Goal: Information Seeking & Learning: Learn about a topic

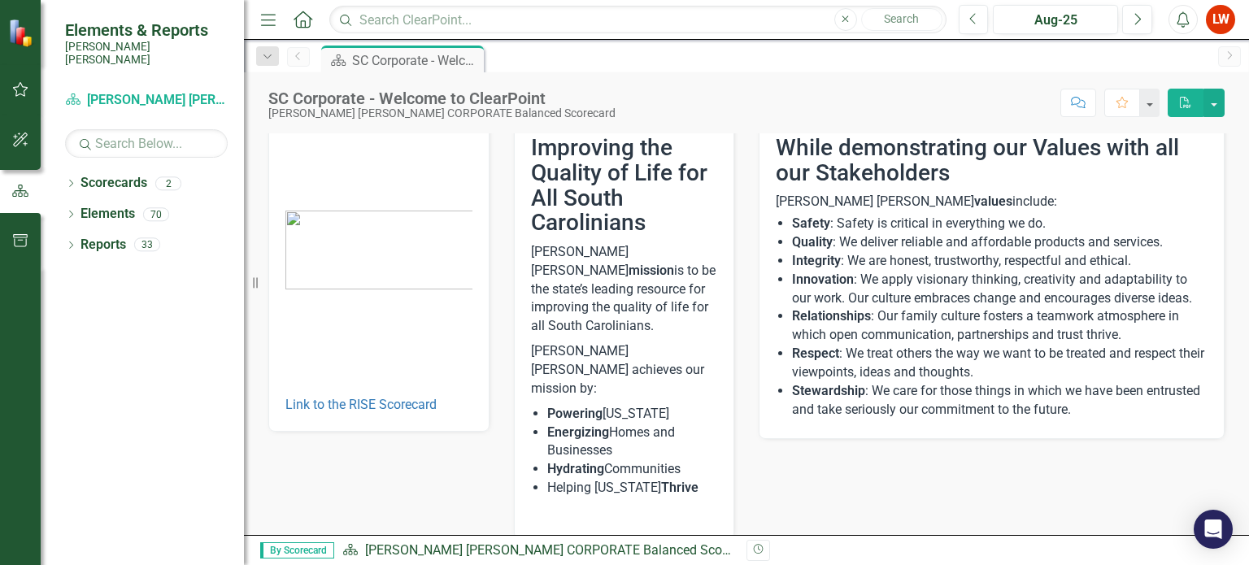
scroll to position [54, 0]
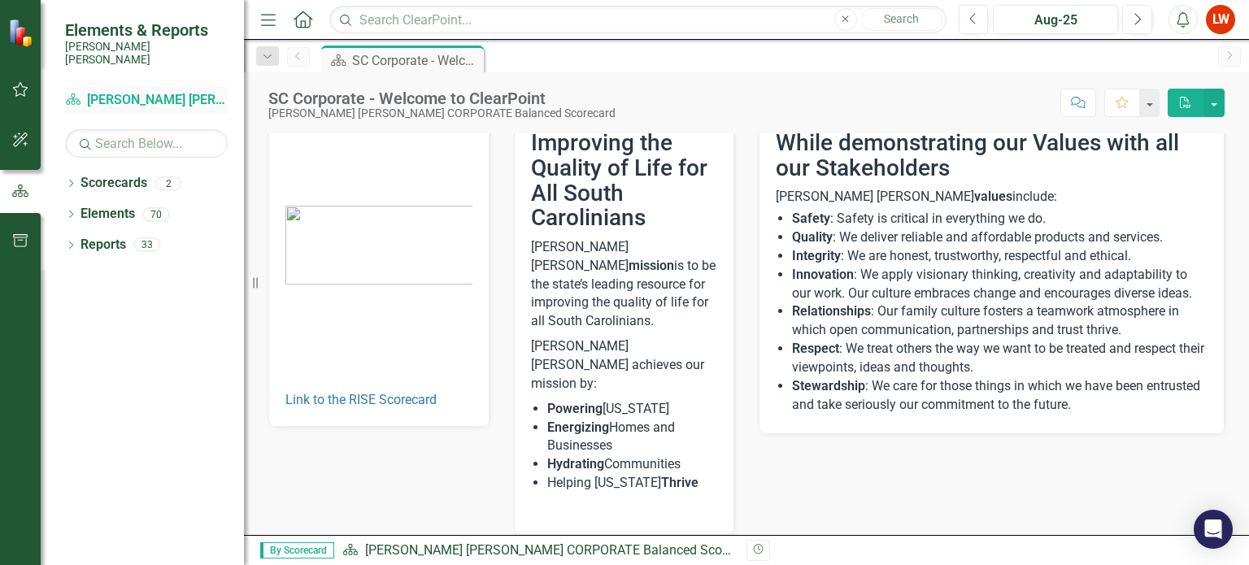
click at [142, 94] on link "Scorecard Santee [PERSON_NAME] CORPORATE Balanced Scorecard" at bounding box center [146, 100] width 163 height 19
click at [604, 548] on link "[PERSON_NAME] [PERSON_NAME] CORPORATE Balanced Scorecard" at bounding box center [561, 550] width 393 height 15
click at [595, 551] on link "[PERSON_NAME] [PERSON_NAME] CORPORATE Balanced Scorecard" at bounding box center [561, 550] width 393 height 15
click at [70, 181] on icon "Dropdown" at bounding box center [70, 185] width 11 height 9
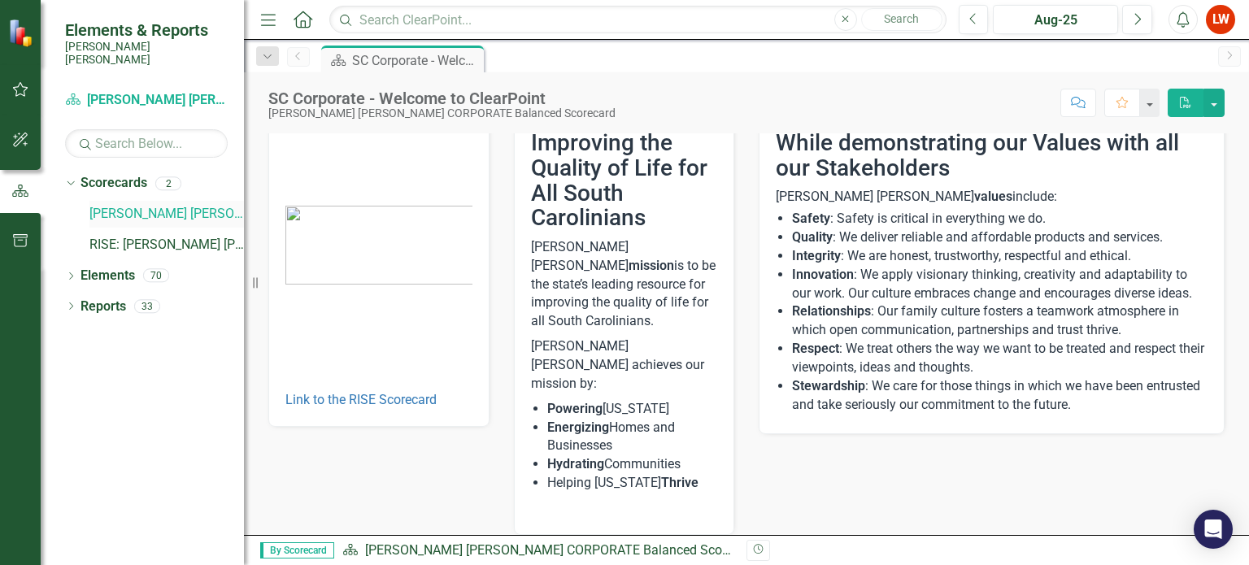
click at [123, 205] on link "[PERSON_NAME] [PERSON_NAME] CORPORATE Balanced Scorecard" at bounding box center [166, 214] width 155 height 19
click at [149, 236] on link "RISE: [PERSON_NAME] [PERSON_NAME] Recognizing Innovation, Safety and Excellence" at bounding box center [166, 245] width 155 height 19
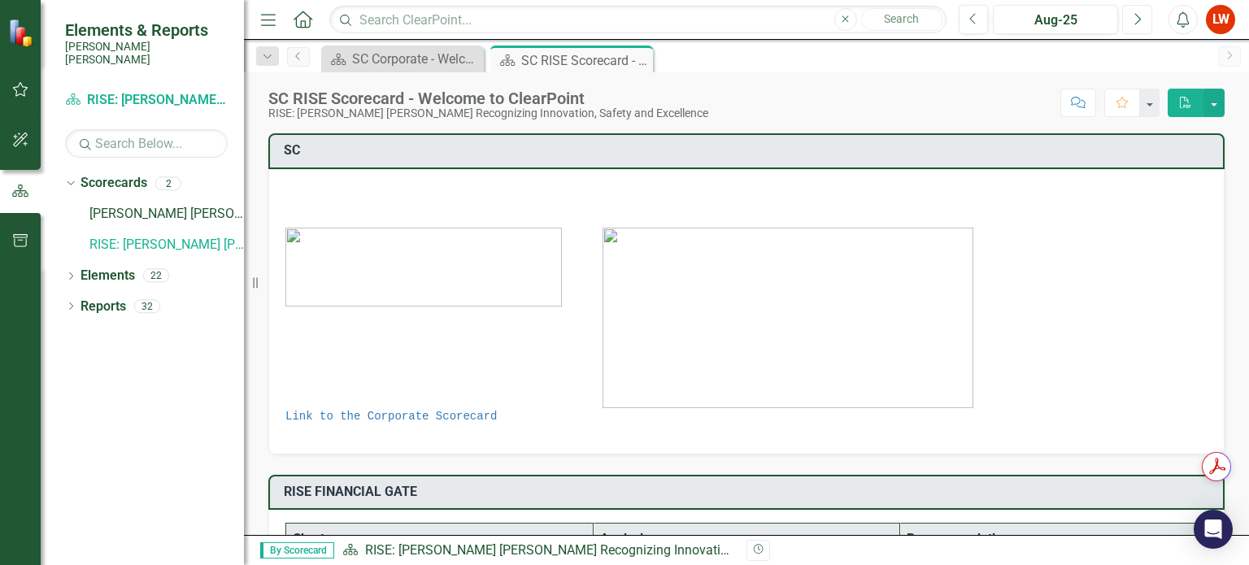
click at [1136, 22] on icon "Next" at bounding box center [1137, 19] width 9 height 15
click at [974, 16] on icon "Previous" at bounding box center [974, 19] width 9 height 15
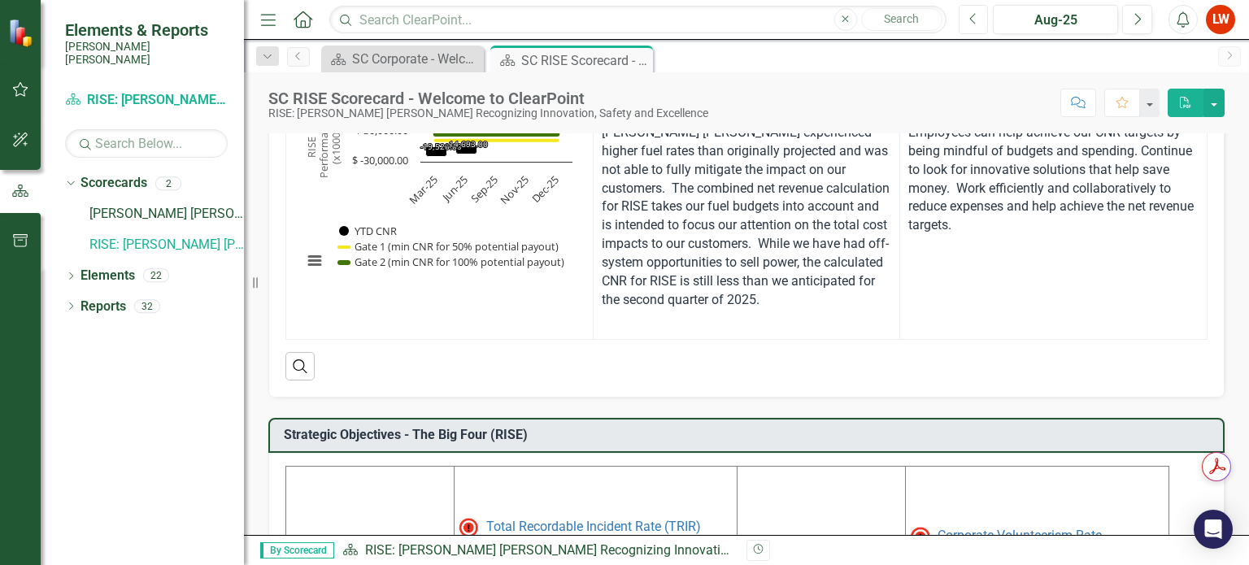
scroll to position [151, 0]
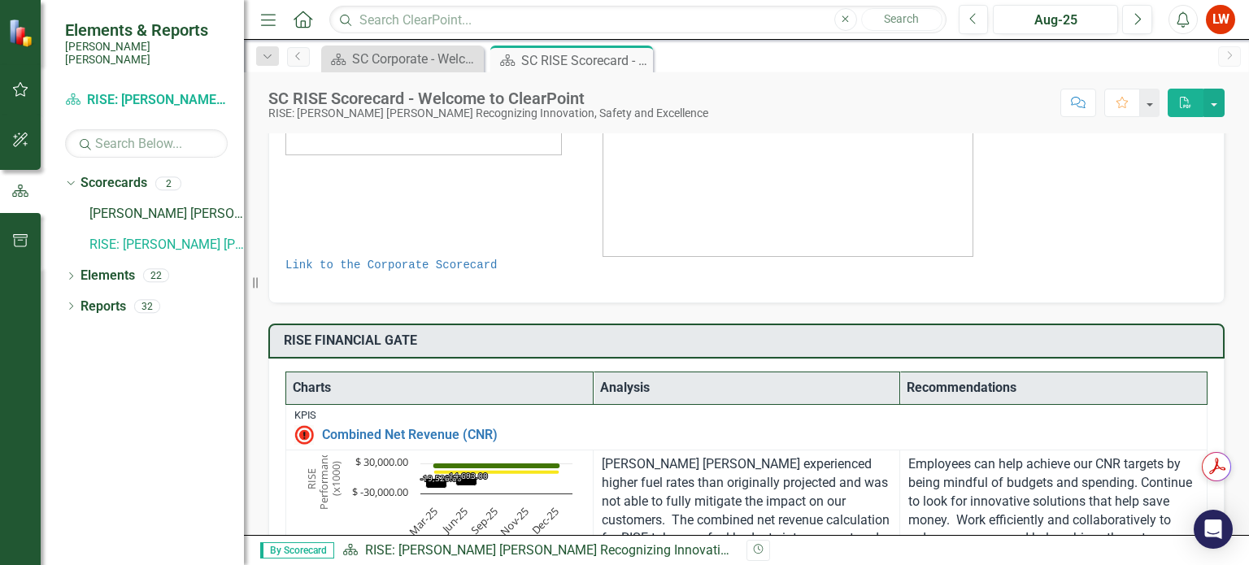
click at [1187, 109] on button "PDF" at bounding box center [1186, 103] width 36 height 28
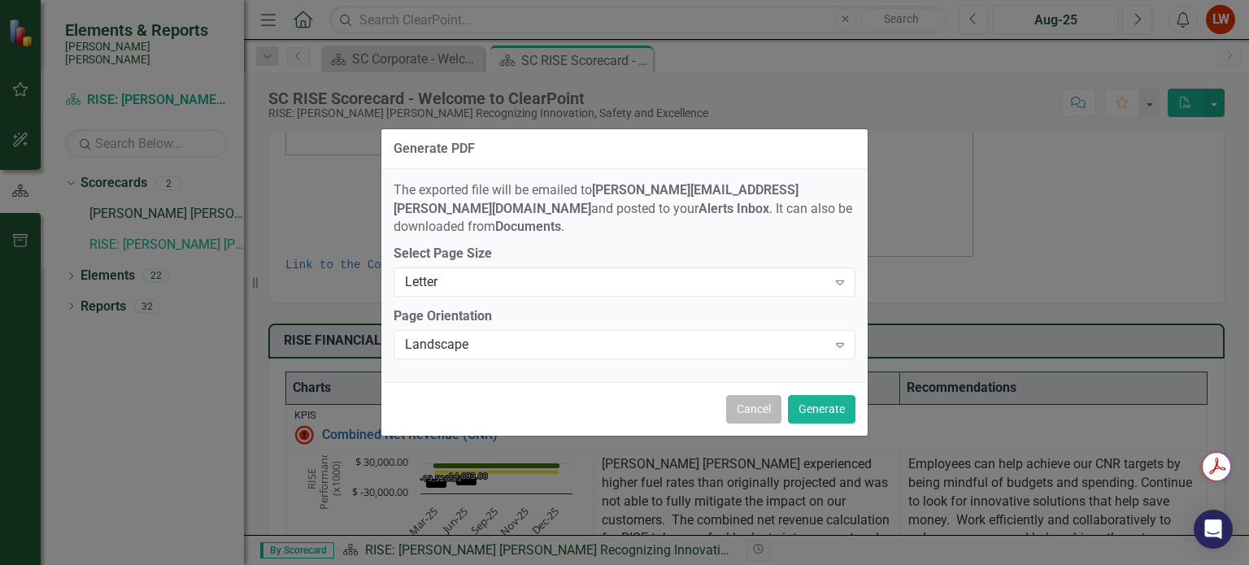
click at [747, 406] on button "Cancel" at bounding box center [753, 409] width 55 height 28
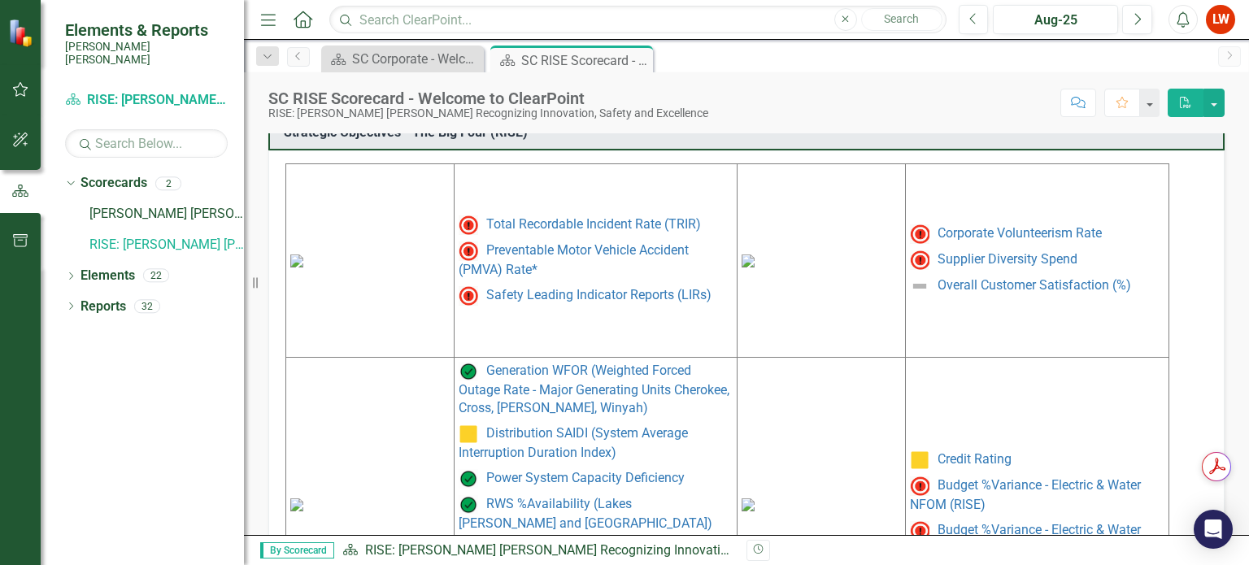
scroll to position [819, 0]
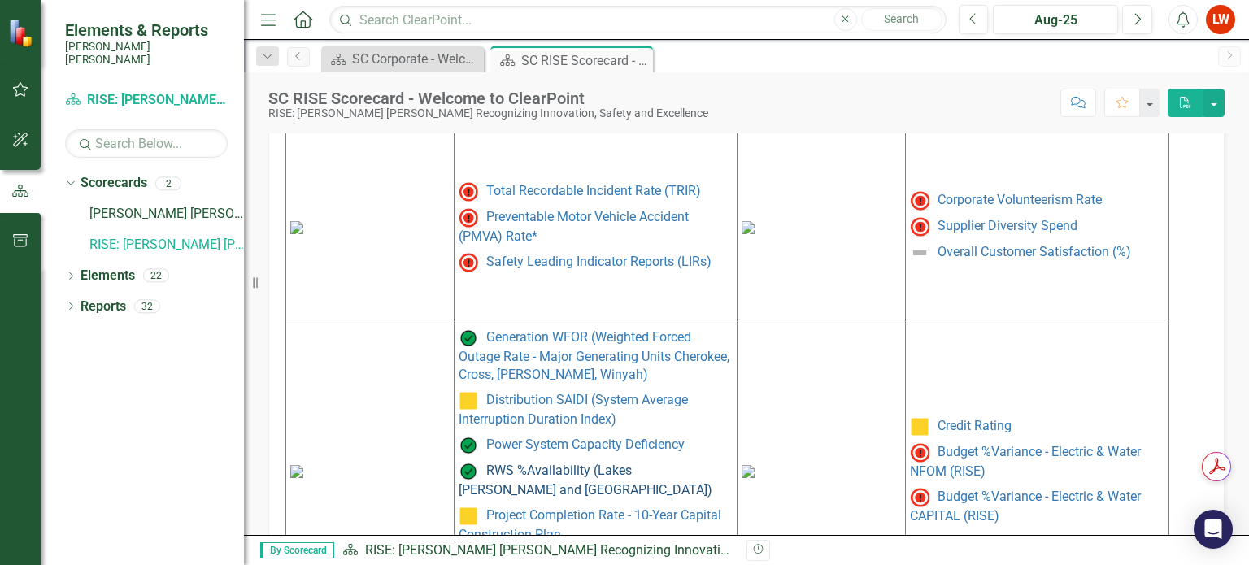
click at [525, 468] on link "RWS %Availability (Lakes [PERSON_NAME] and [GEOGRAPHIC_DATA])" at bounding box center [586, 480] width 254 height 35
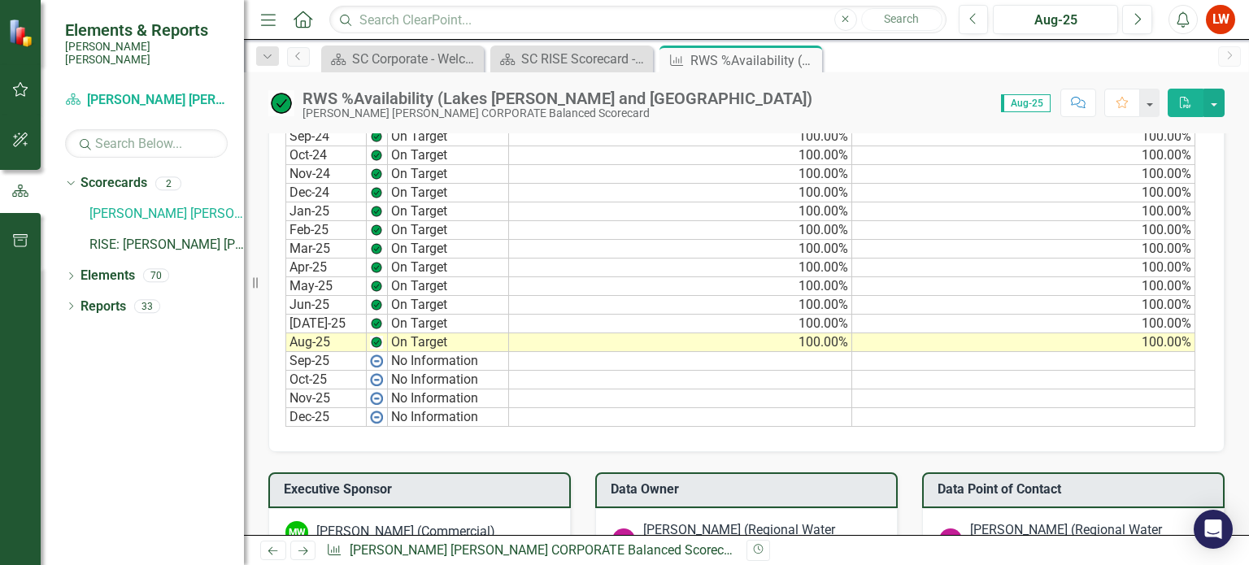
scroll to position [1126, 0]
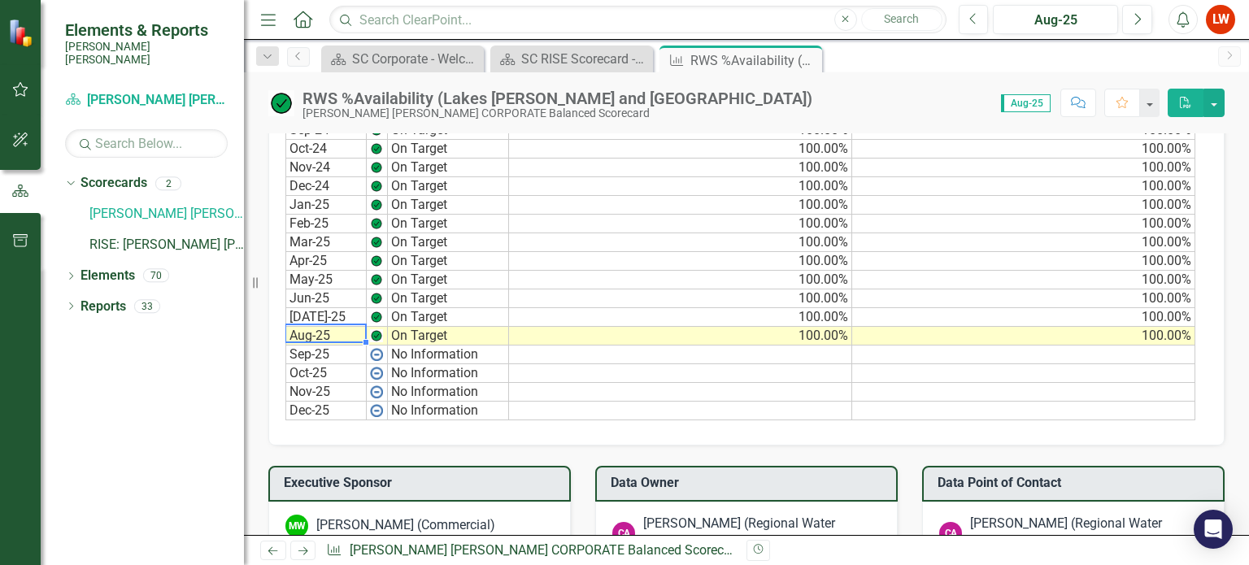
click at [313, 327] on td "Aug-25" at bounding box center [325, 336] width 81 height 19
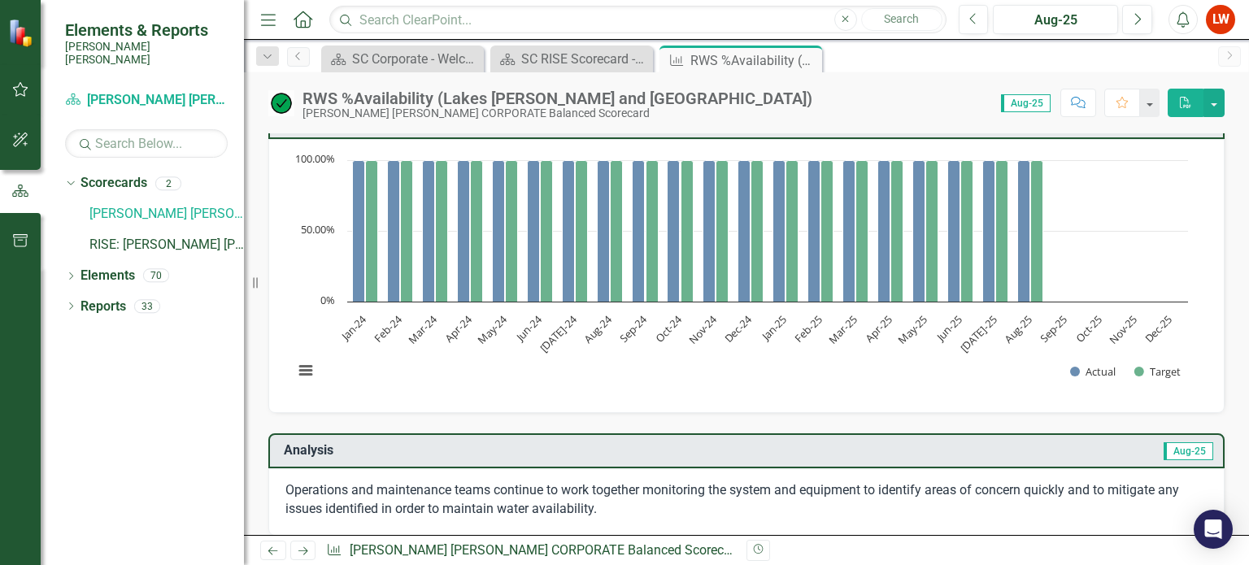
scroll to position [0, 0]
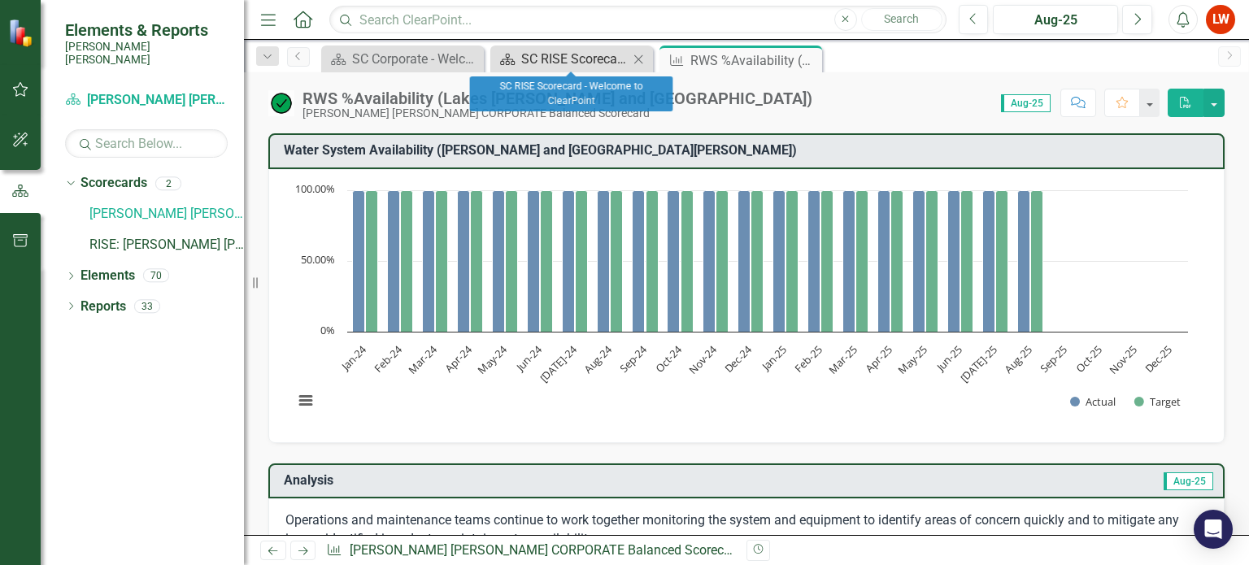
click at [582, 65] on div "SC RISE Scorecard - Welcome to ClearPoint" at bounding box center [574, 59] width 107 height 20
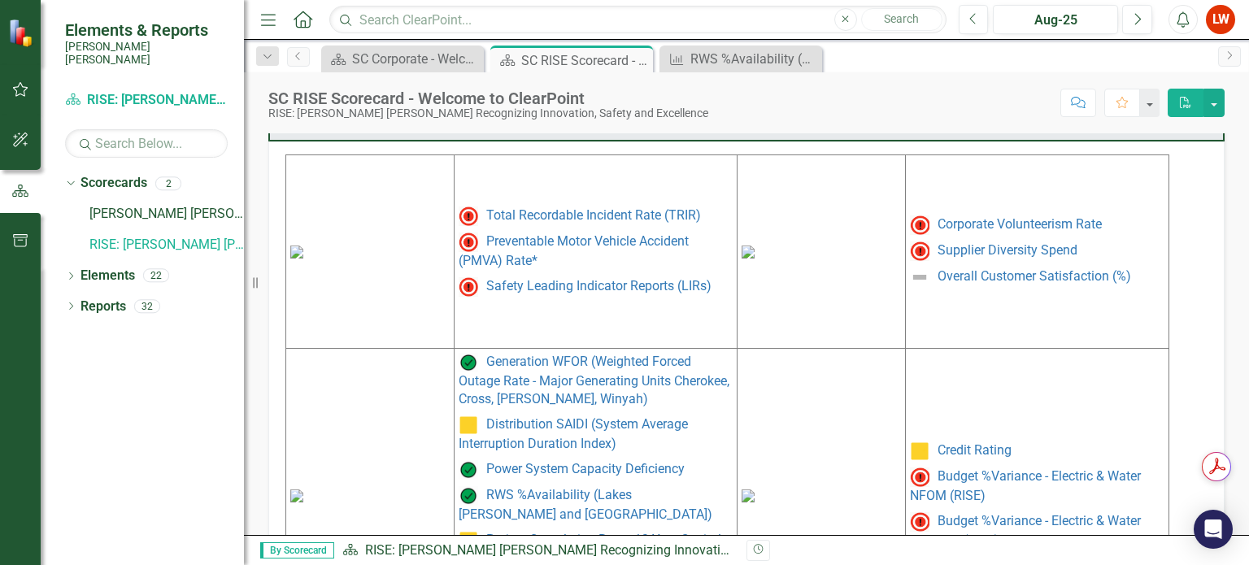
scroll to position [817, 0]
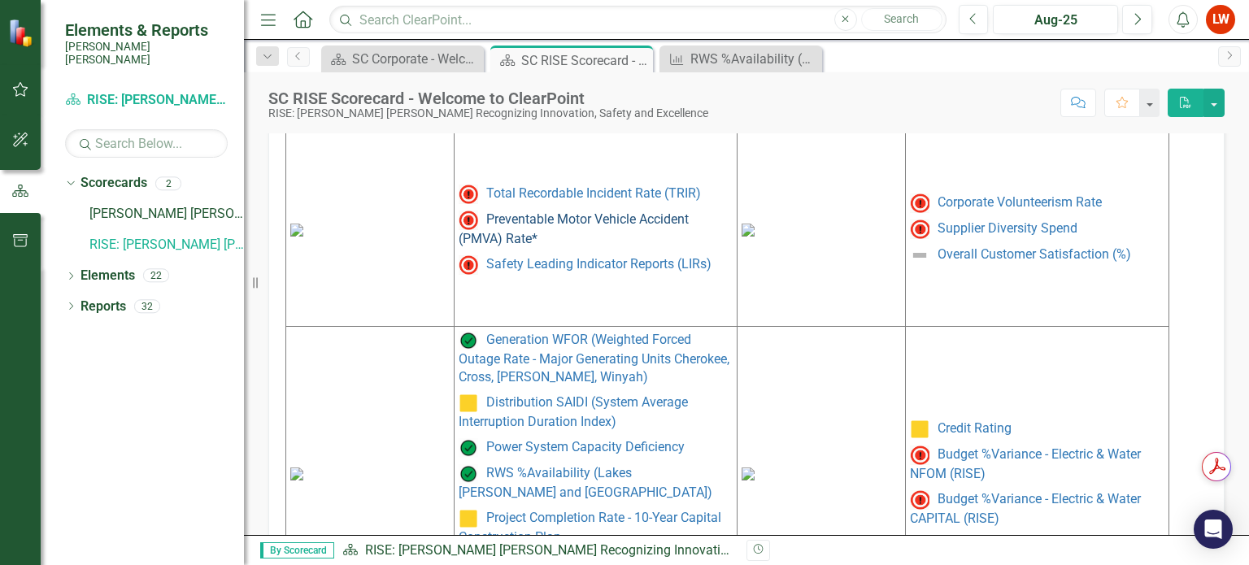
click at [553, 216] on link "Preventable Motor Vehicle Accident (PMVA) Rate*" at bounding box center [574, 228] width 230 height 35
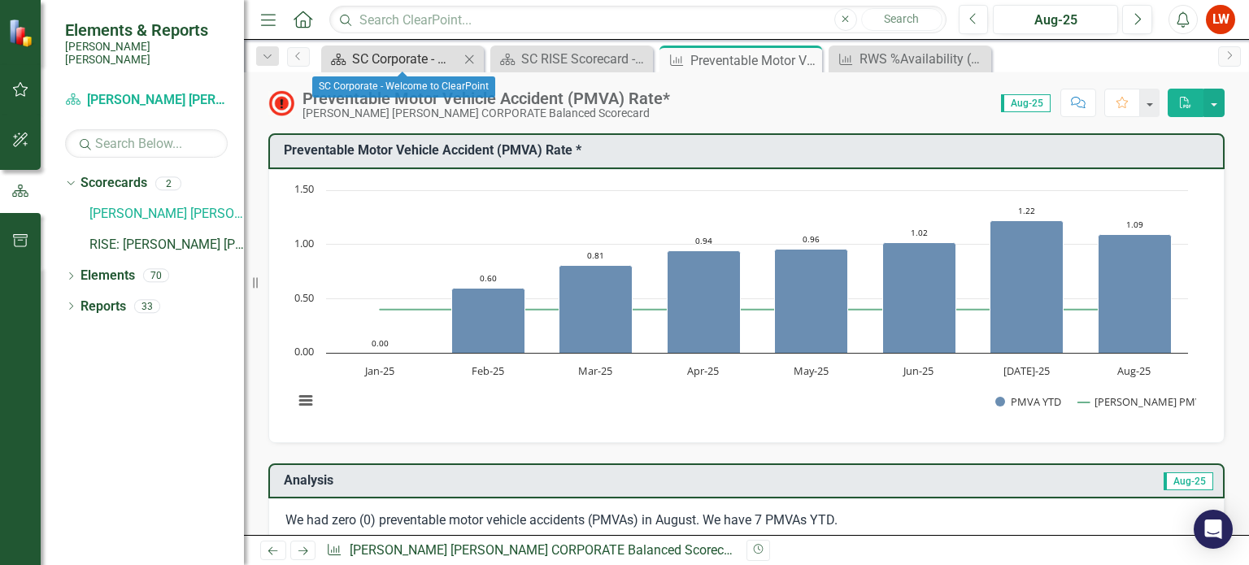
click at [410, 59] on div "SC Corporate - Welcome to ClearPoint" at bounding box center [405, 59] width 107 height 20
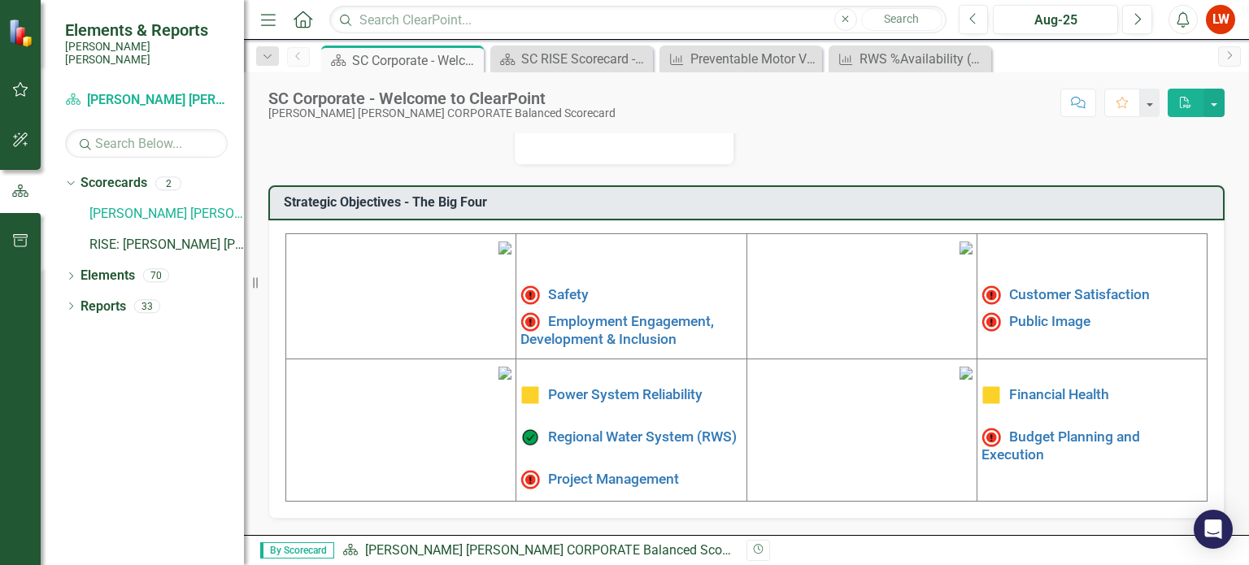
scroll to position [495, 0]
click at [499, 242] on img at bounding box center [505, 248] width 13 height 13
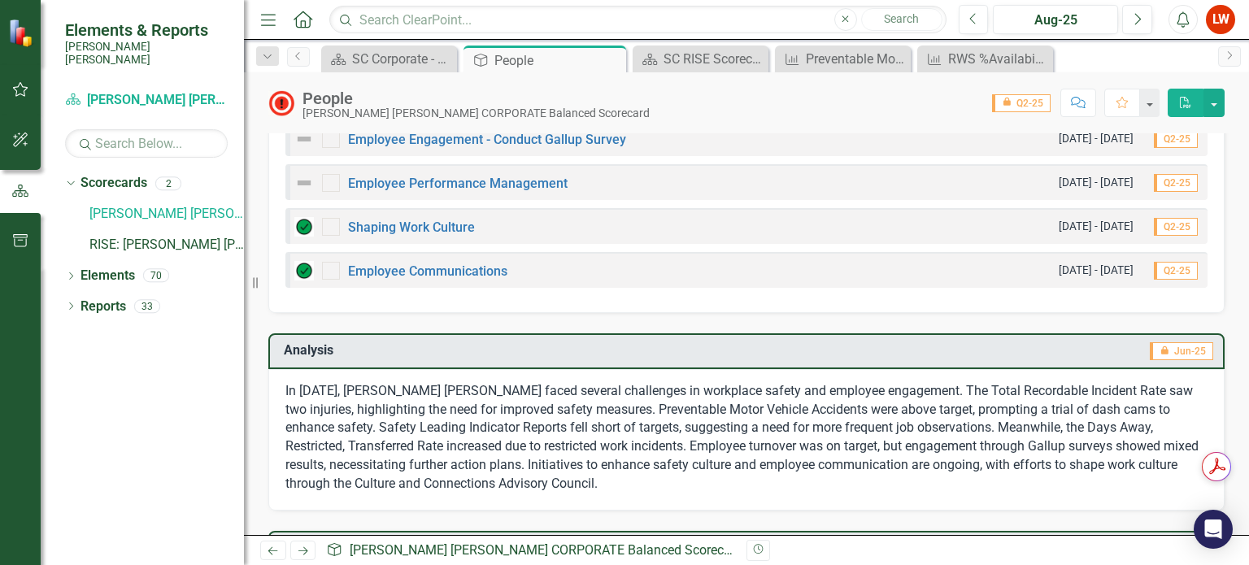
scroll to position [569, 0]
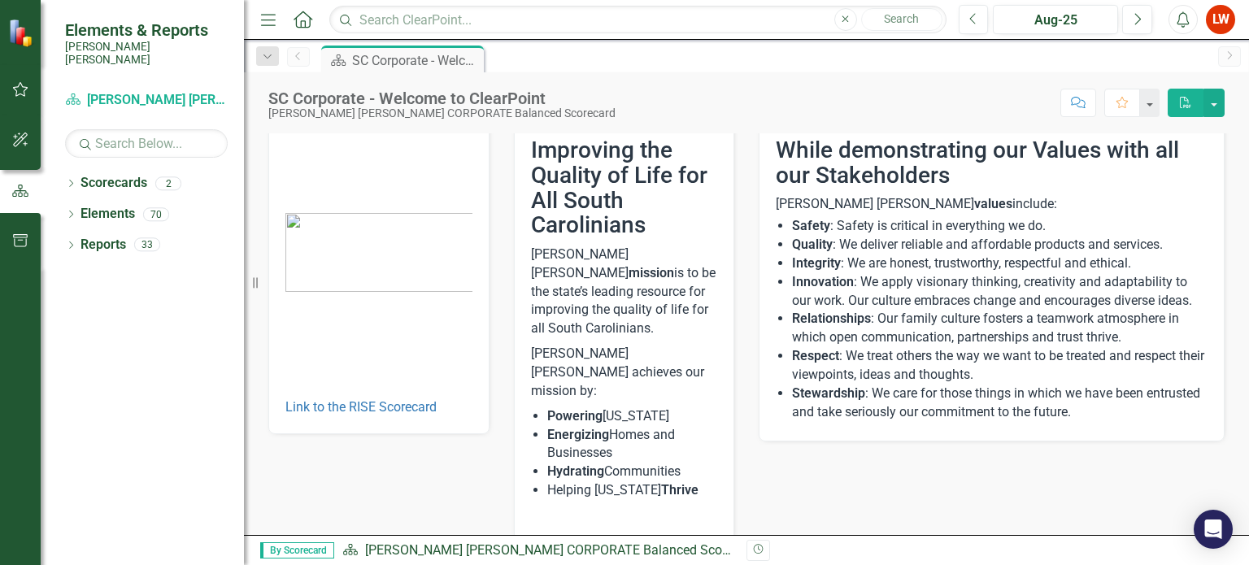
scroll to position [46, 0]
